Goal: Check status: Check status

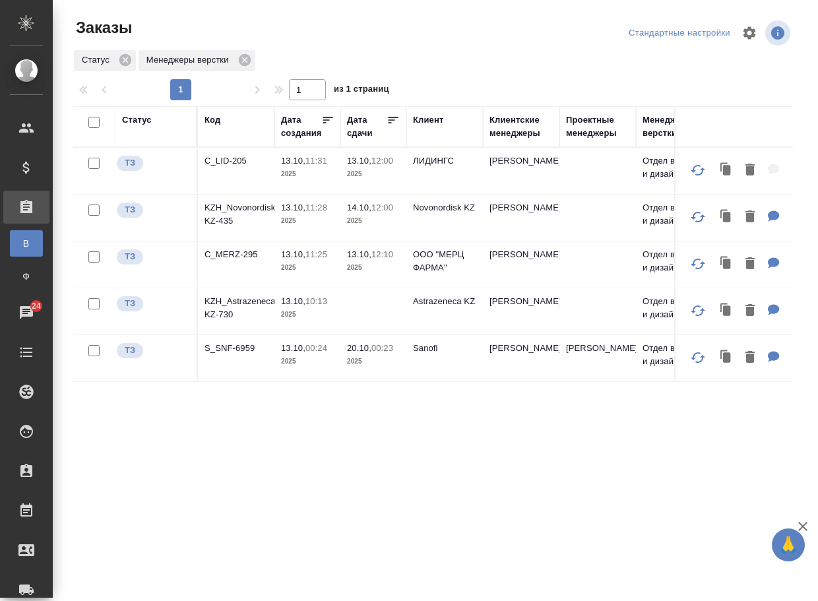
click at [241, 355] on p "S_SNF-6959" at bounding box center [236, 348] width 63 height 13
click at [246, 321] on p "KZH_Astrazeneca-KZ-730" at bounding box center [236, 308] width 63 height 26
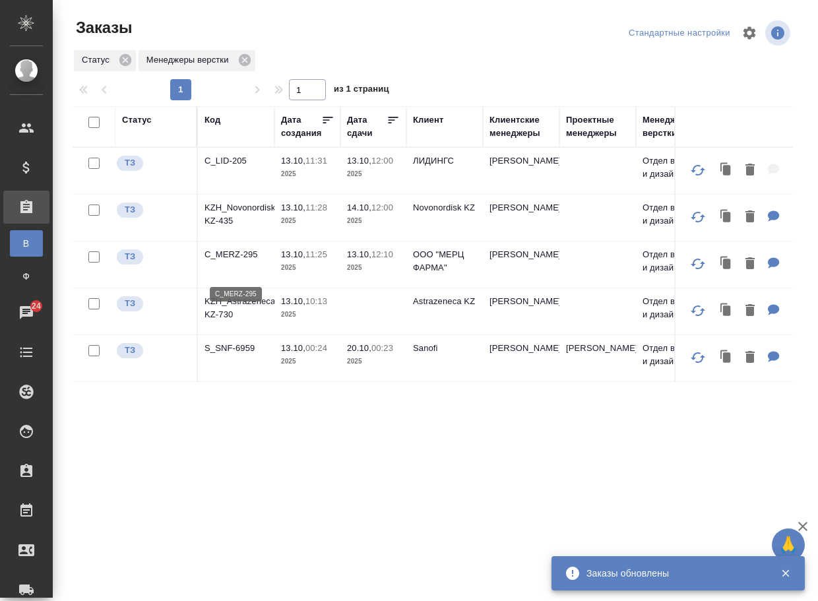
click at [225, 261] on p "C_MERZ-295" at bounding box center [236, 254] width 63 height 13
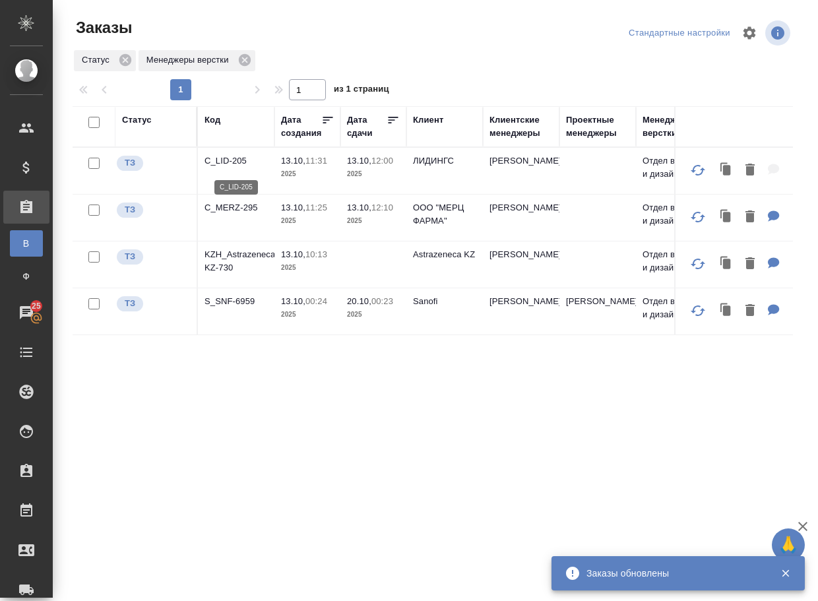
click at [232, 161] on p "C_LID-205" at bounding box center [236, 160] width 63 height 13
